Goal: Check status: Check status

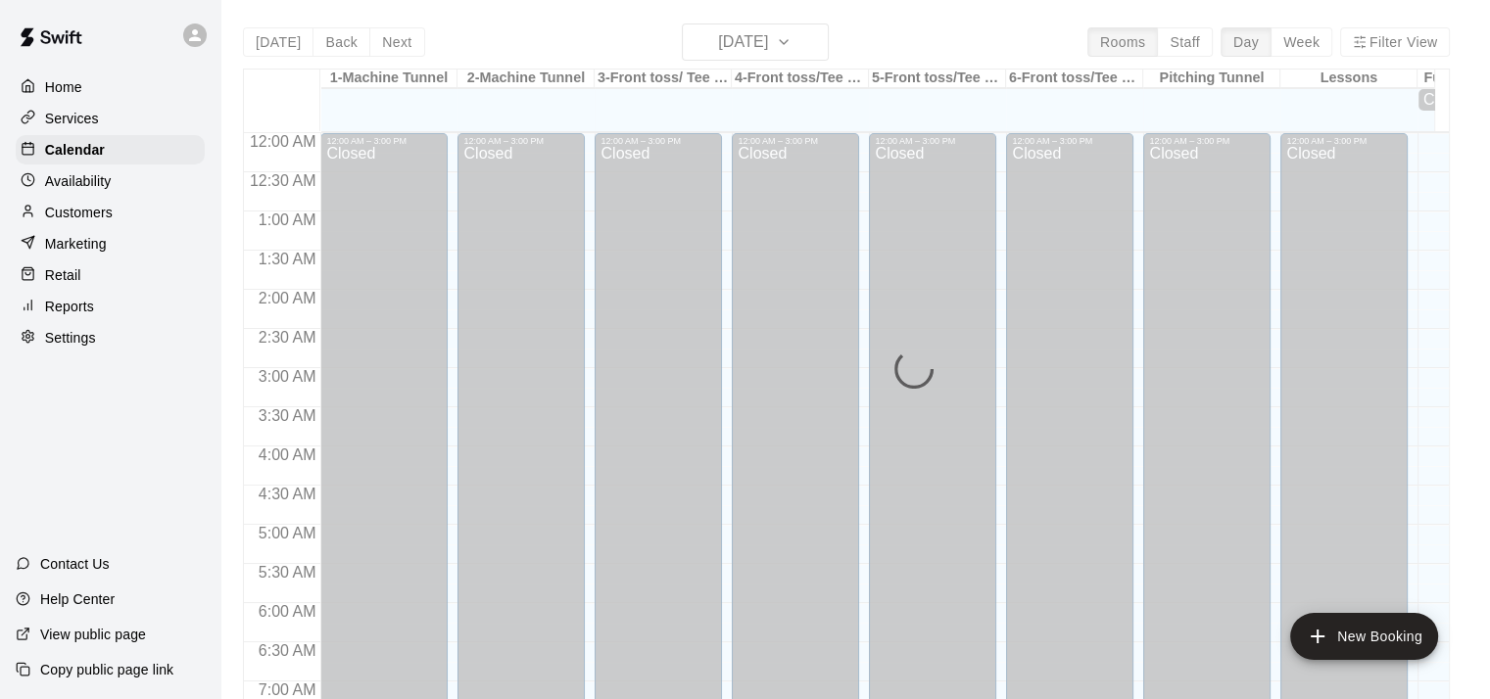
scroll to position [865, 0]
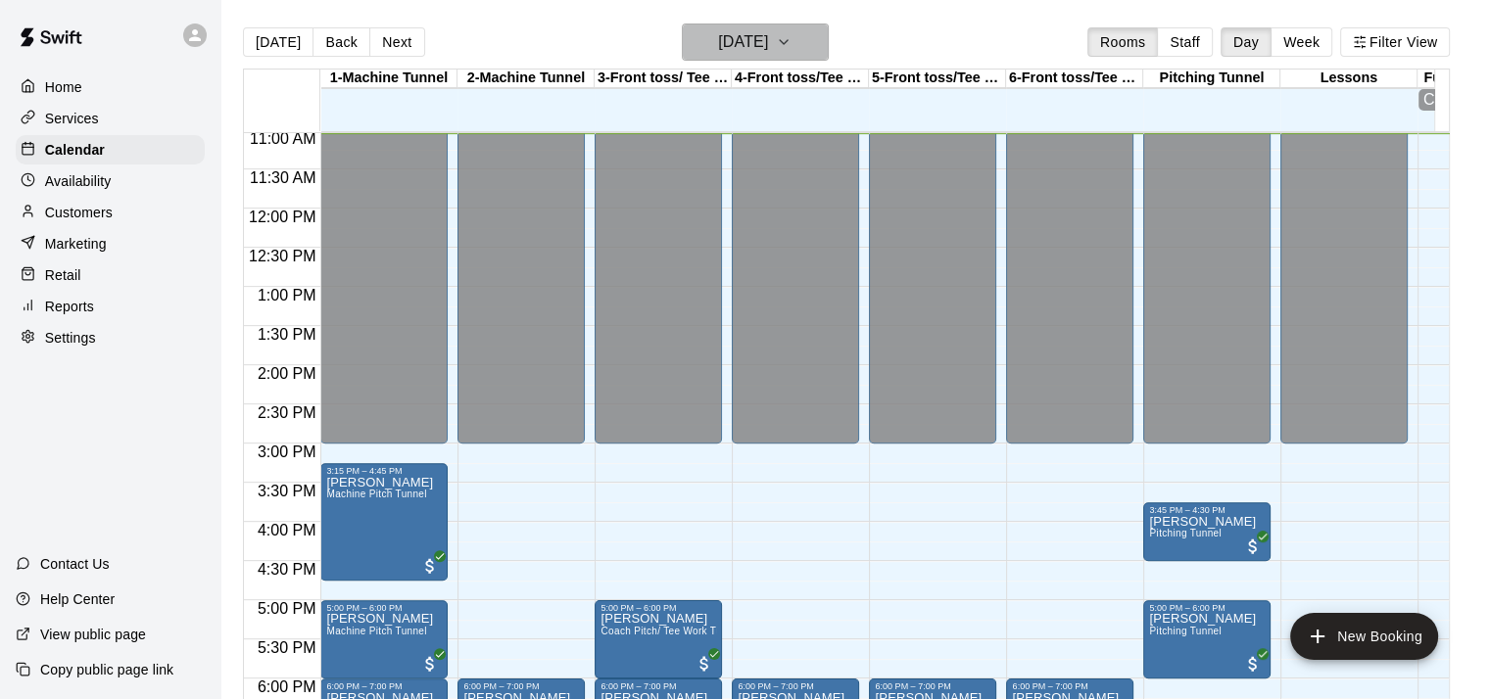
click at [792, 38] on icon "button" at bounding box center [784, 42] width 16 height 24
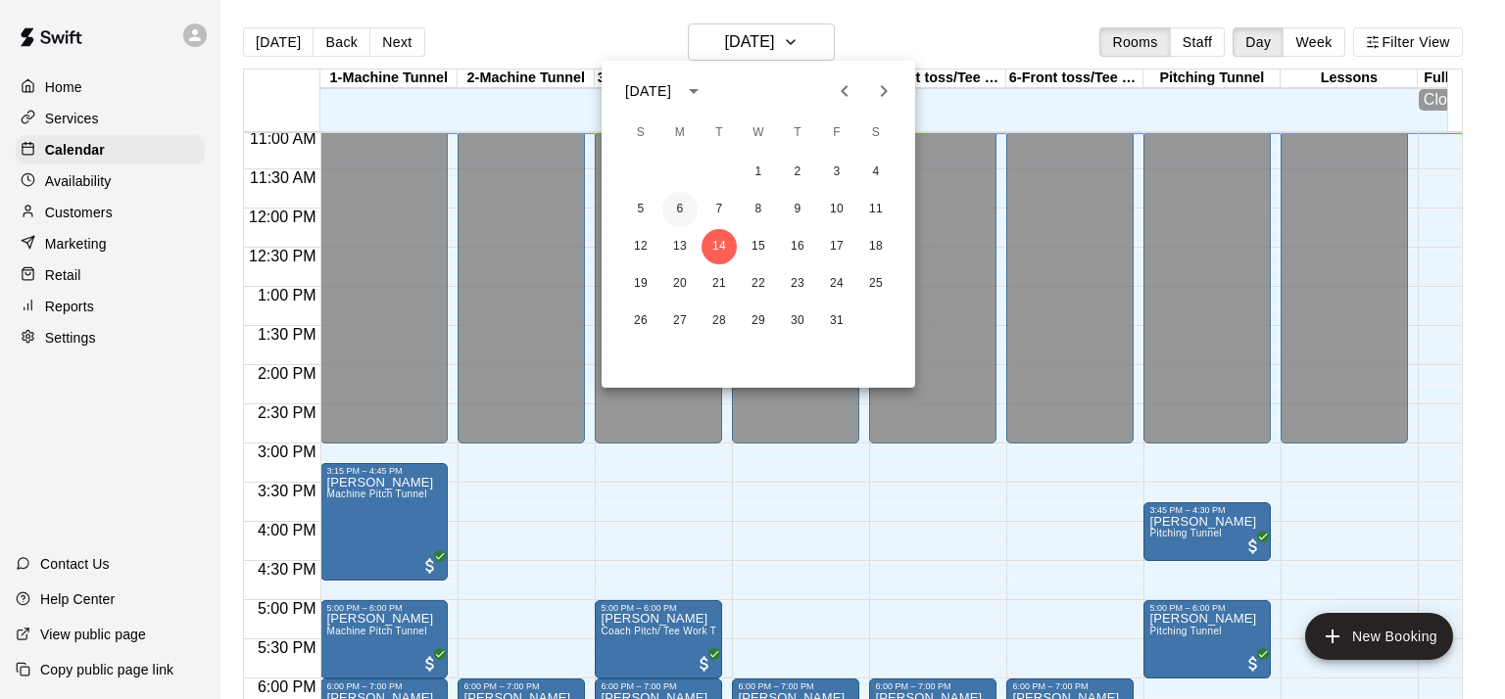
click at [682, 211] on button "6" at bounding box center [679, 209] width 35 height 35
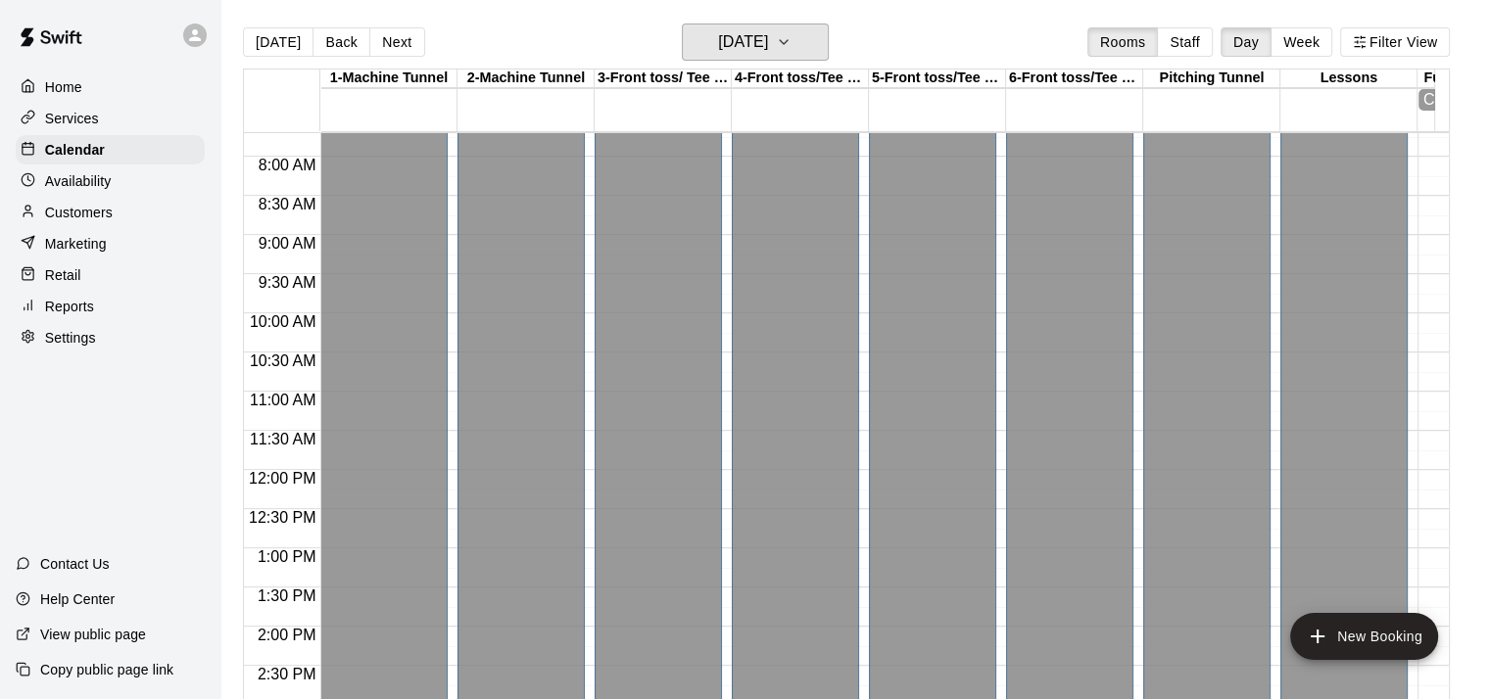
scroll to position [598, 0]
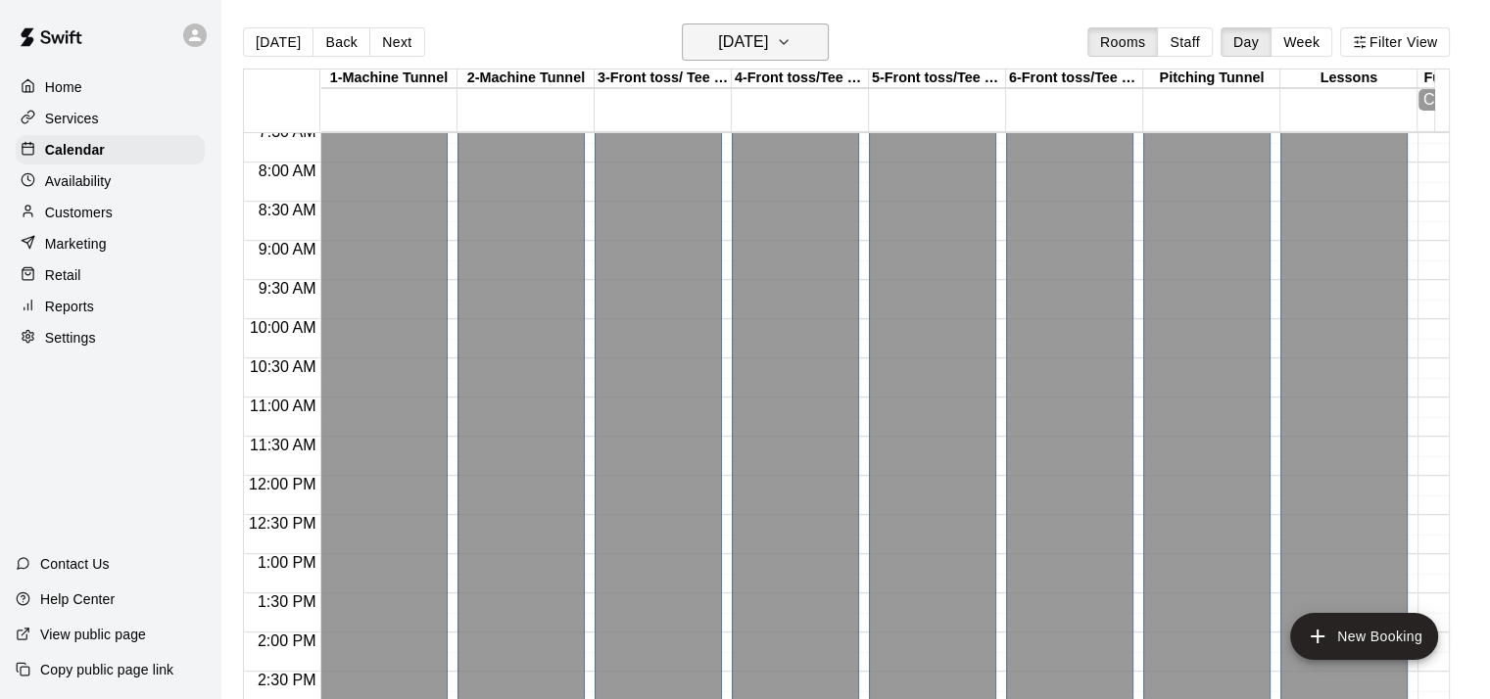
click at [792, 38] on icon "button" at bounding box center [784, 42] width 16 height 24
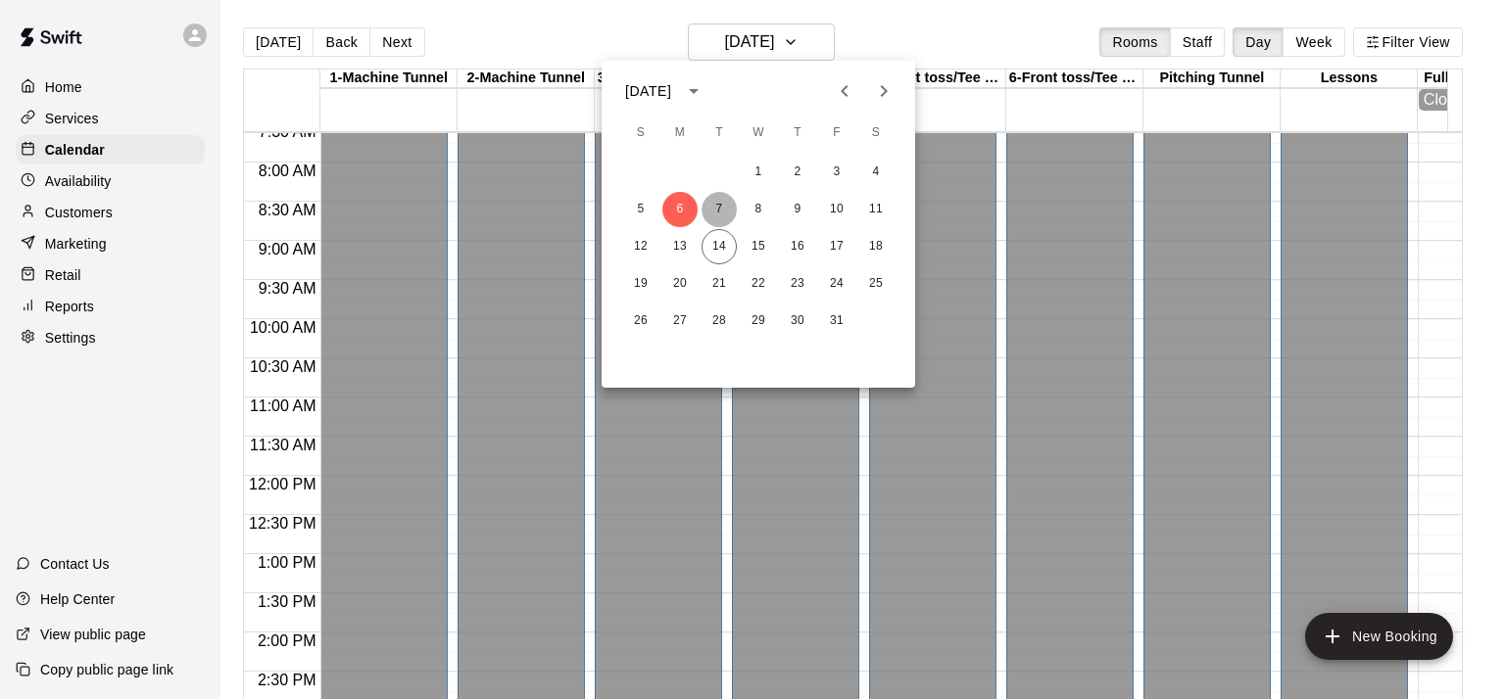
click at [716, 204] on button "7" at bounding box center [718, 209] width 35 height 35
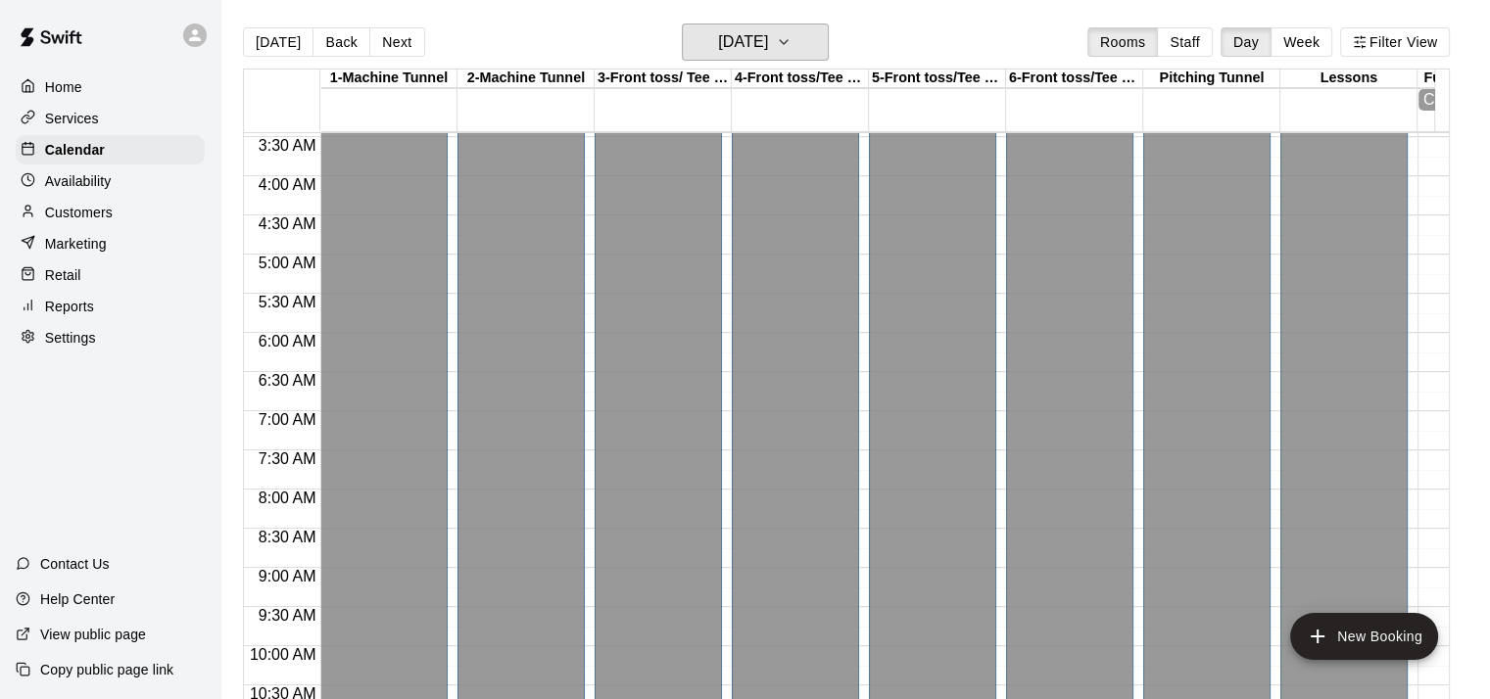
scroll to position [204, 0]
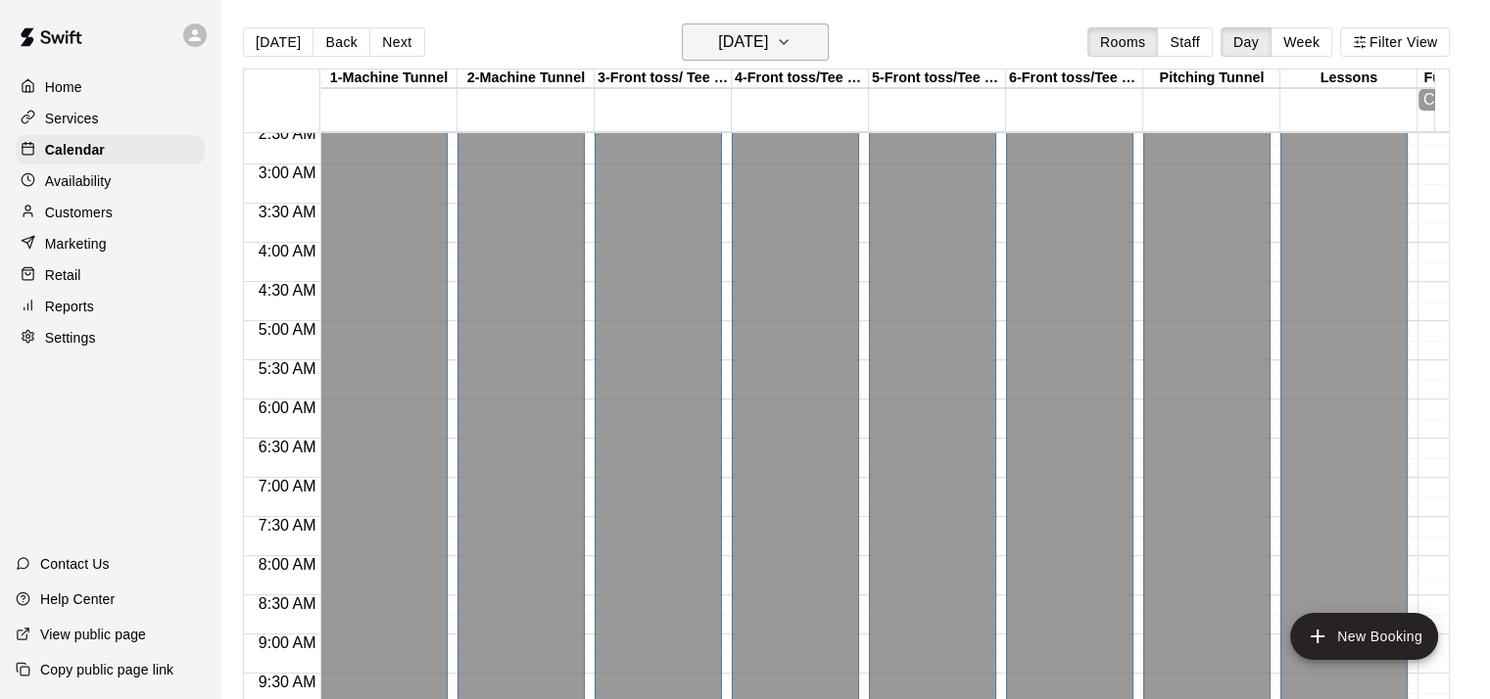
click at [803, 38] on button "[DATE]" at bounding box center [755, 42] width 147 height 37
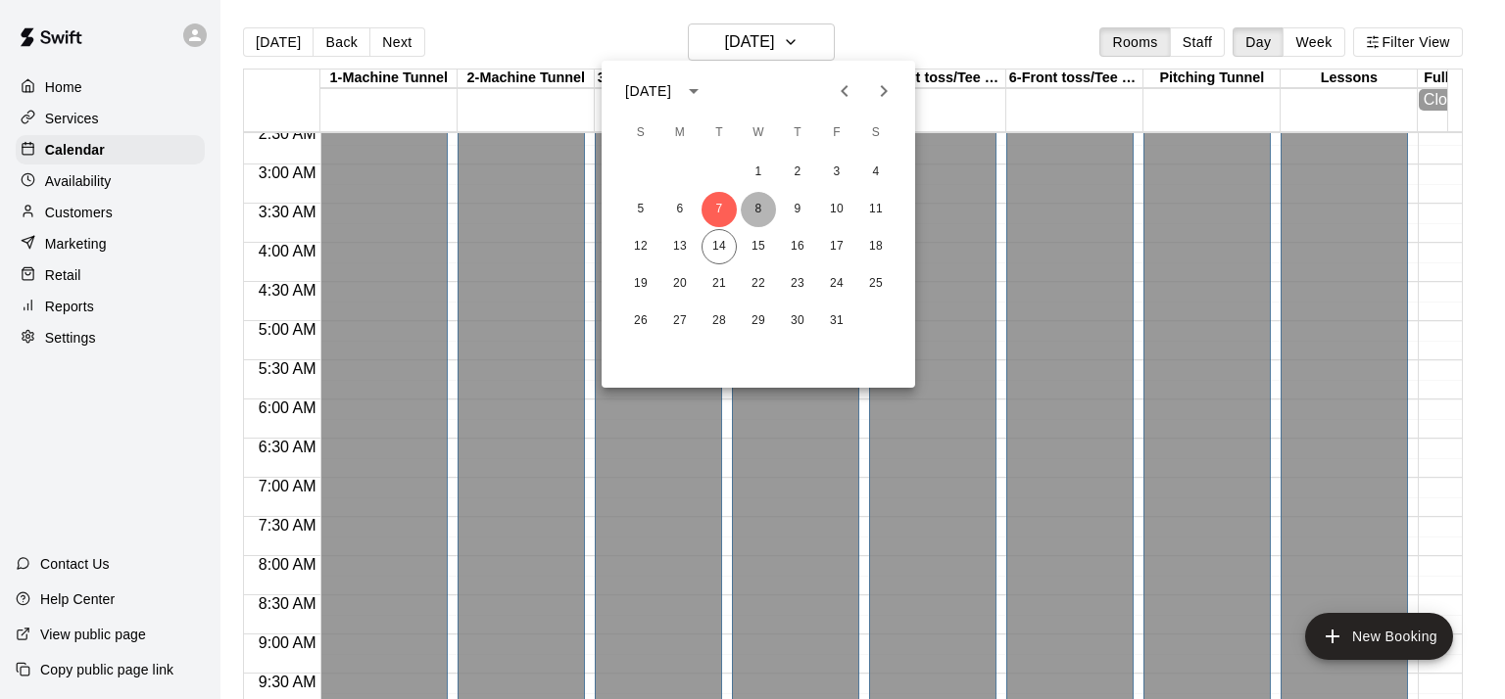
click at [753, 216] on button "8" at bounding box center [758, 209] width 35 height 35
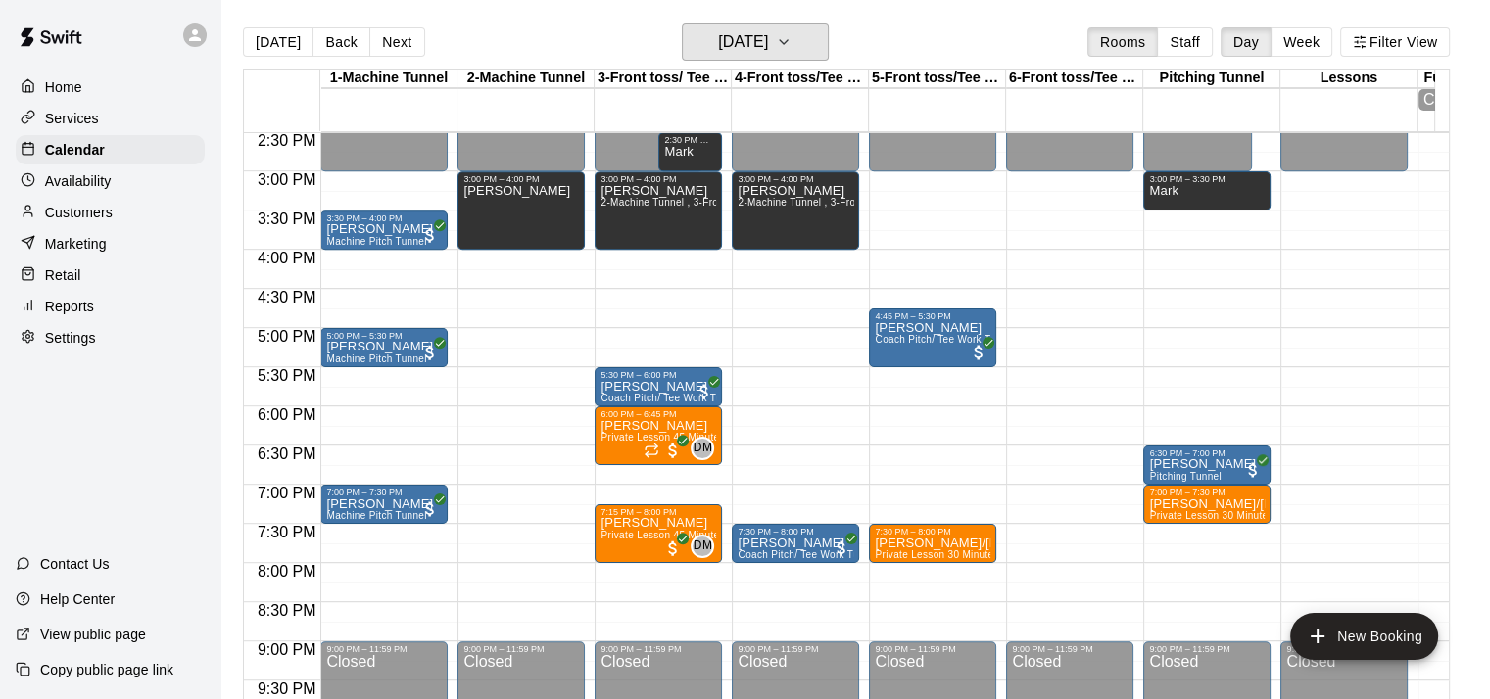
scroll to position [1151, 0]
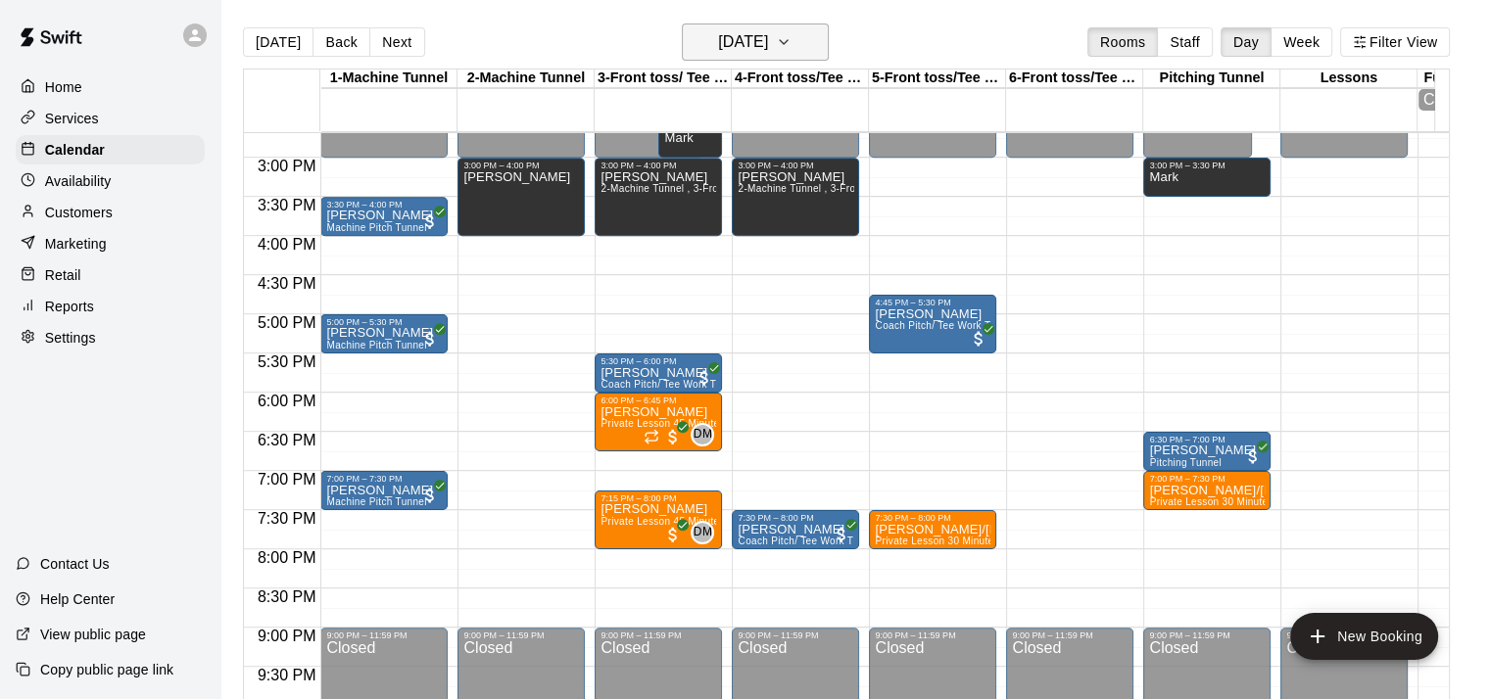
click at [768, 34] on h6 "[DATE]" at bounding box center [743, 41] width 50 height 27
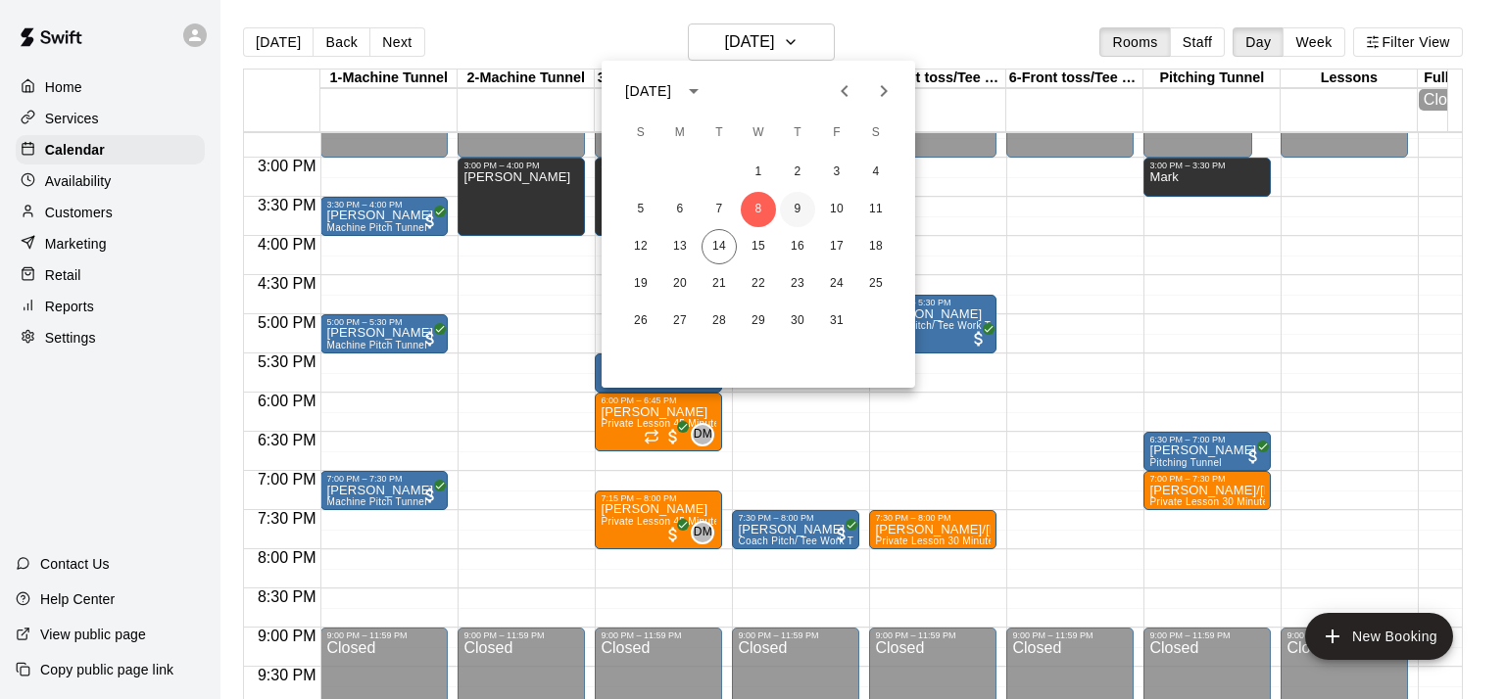
click at [798, 211] on button "9" at bounding box center [797, 209] width 35 height 35
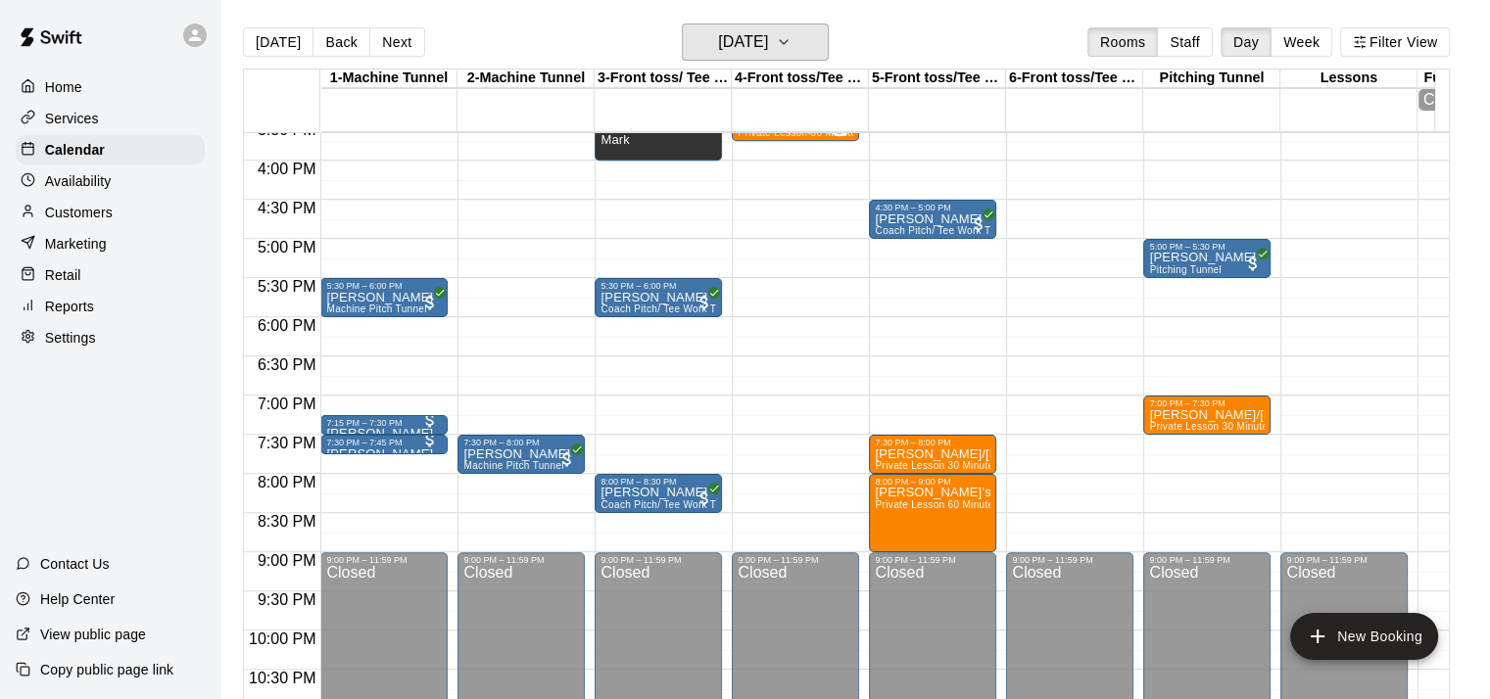
scroll to position [1262, 0]
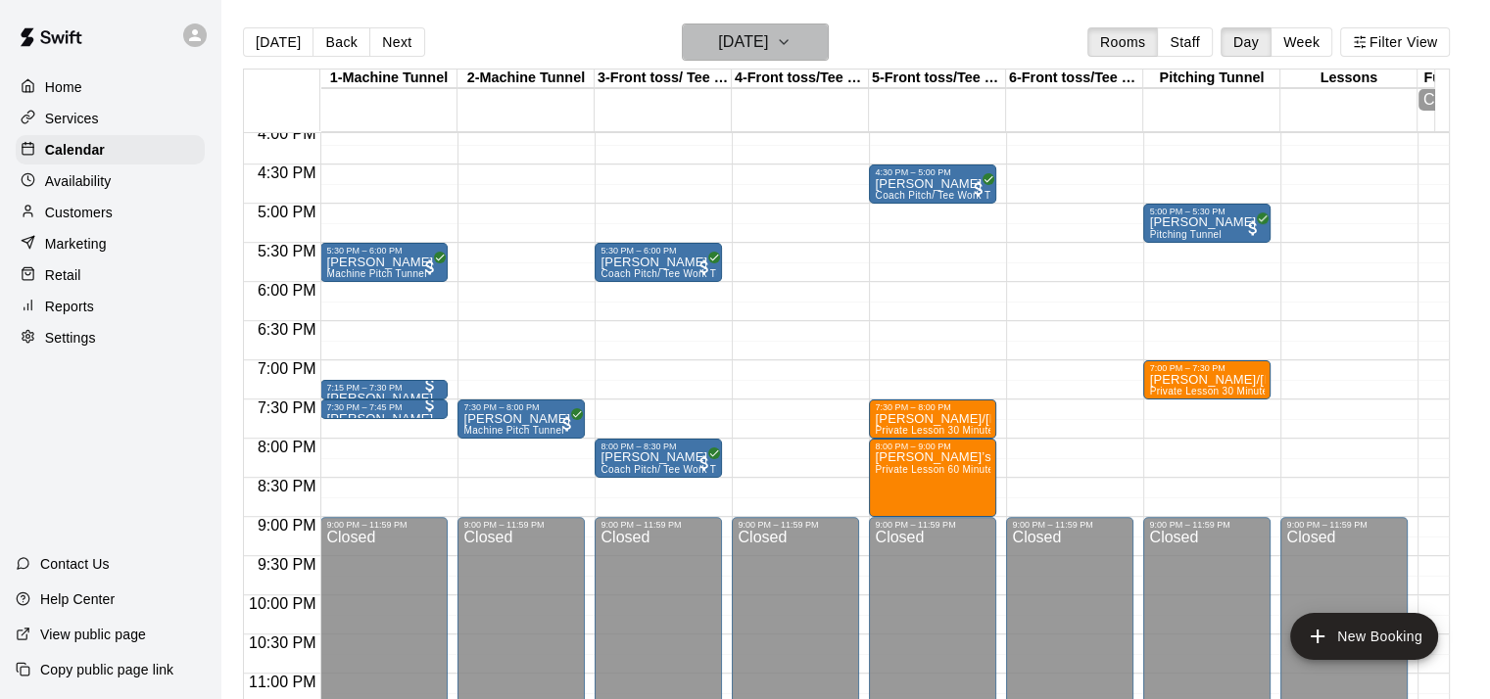
click at [806, 40] on button "[DATE]" at bounding box center [755, 42] width 147 height 37
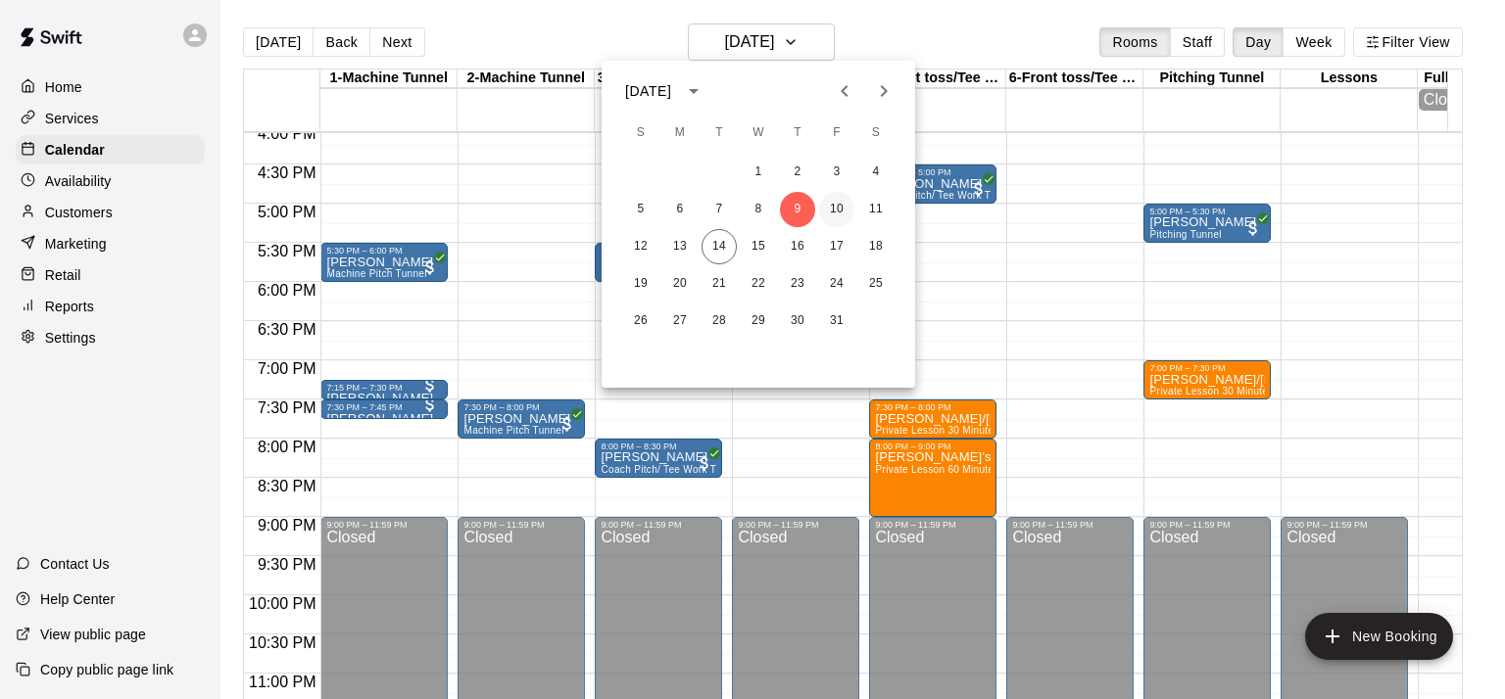
click at [837, 211] on button "10" at bounding box center [836, 209] width 35 height 35
